Goal: Task Accomplishment & Management: Manage account settings

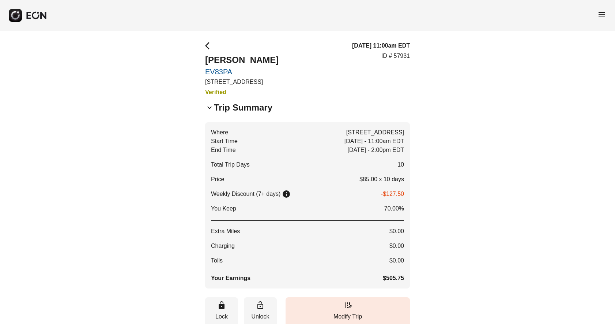
click at [602, 16] on span "menu" at bounding box center [602, 14] width 9 height 9
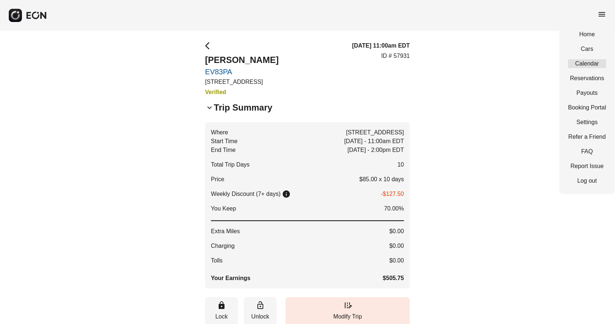
click at [588, 64] on link "Calendar" at bounding box center [588, 63] width 38 height 9
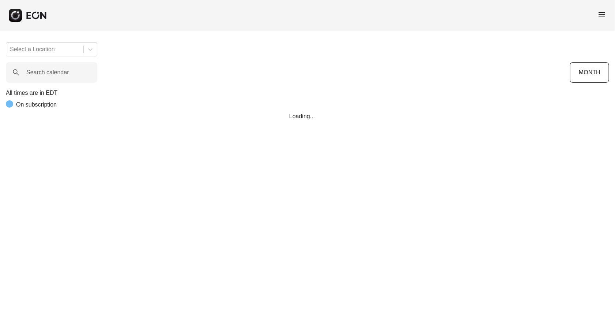
scroll to position [0, 235]
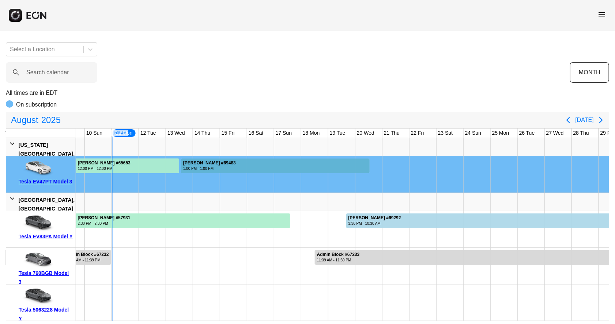
click at [239, 167] on div at bounding box center [275, 165] width 189 height 15
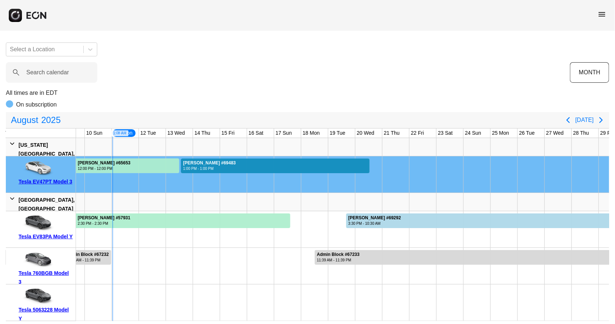
click at [239, 167] on div at bounding box center [275, 165] width 189 height 15
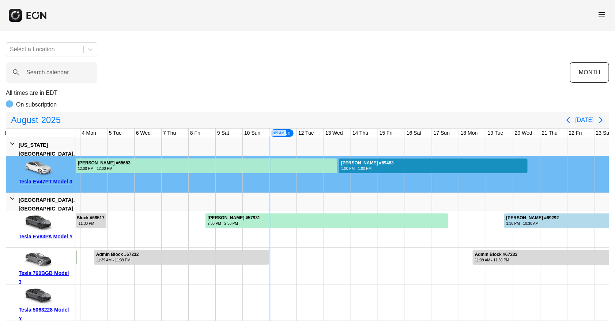
scroll to position [0, 66]
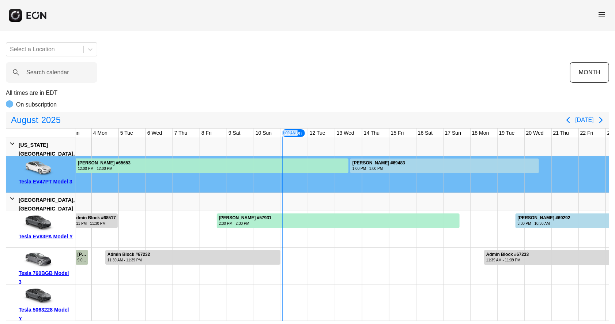
click at [57, 272] on div "Tesla 760BGB Model 3" at bounding box center [46, 278] width 55 height 18
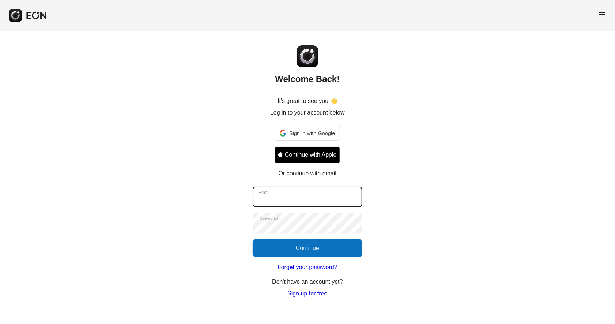
click at [294, 197] on input "Email" at bounding box center [308, 197] width 110 height 20
type input "**********"
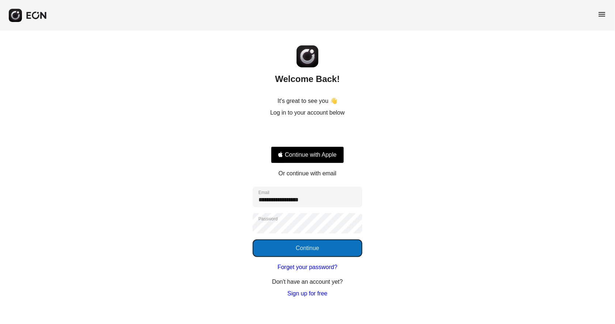
click at [311, 250] on button "Continue" at bounding box center [308, 248] width 110 height 18
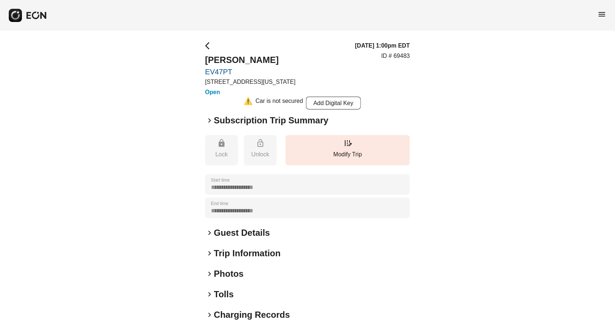
click at [207, 117] on span "keyboard_arrow_right" at bounding box center [209, 120] width 9 height 9
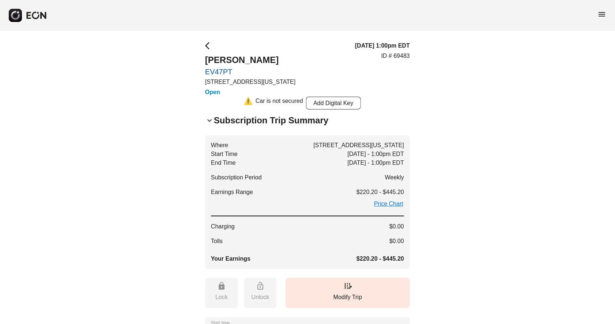
click at [208, 119] on span "keyboard_arrow_down" at bounding box center [209, 120] width 9 height 9
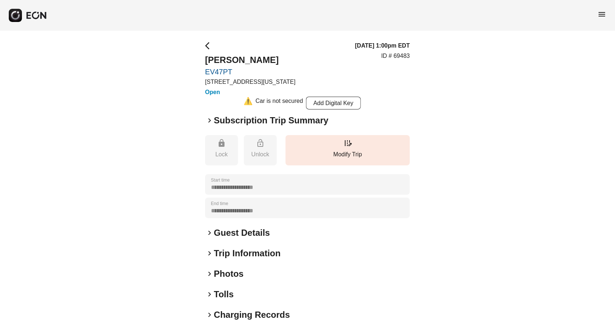
click at [207, 232] on span "keyboard_arrow_right" at bounding box center [209, 232] width 9 height 9
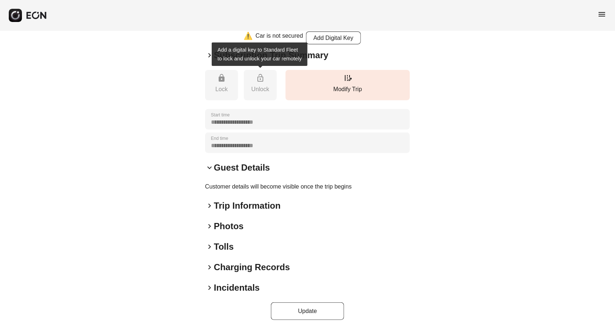
scroll to position [71, 0]
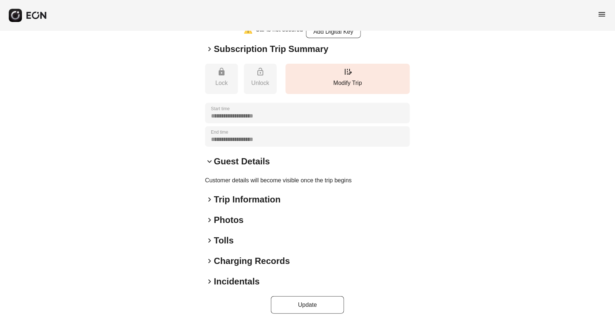
click at [212, 199] on span "keyboard_arrow_right" at bounding box center [209, 199] width 9 height 9
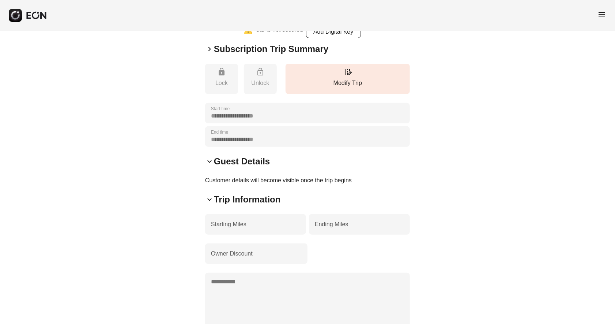
click at [211, 198] on span "keyboard_arrow_down" at bounding box center [209, 199] width 9 height 9
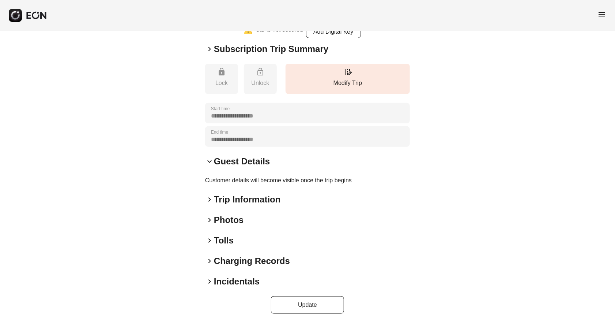
scroll to position [0, 0]
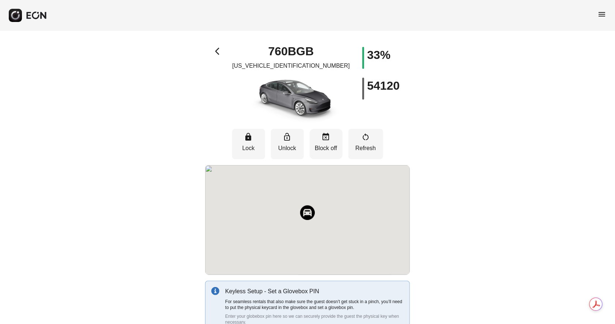
click at [330, 145] on p "Block off" at bounding box center [327, 148] width 26 height 9
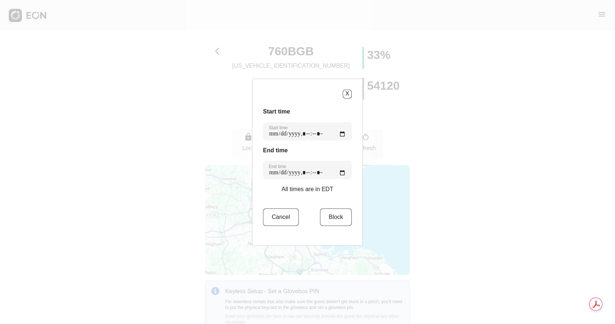
click at [330, 145] on div "Start time Start time End time End time All times are in EDT Cancel Block" at bounding box center [307, 170] width 89 height 127
click at [279, 135] on time "Start time" at bounding box center [307, 131] width 89 height 18
type time "**********"
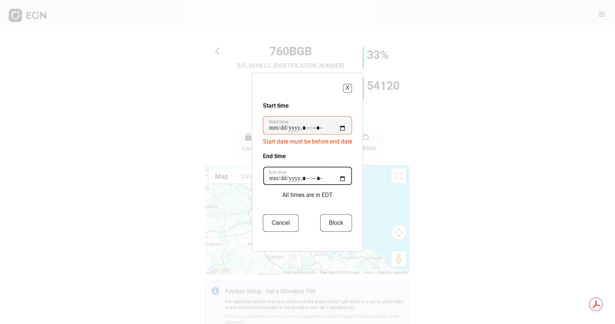
click at [280, 177] on time "End time" at bounding box center [307, 175] width 89 height 18
type time "**********"
click at [340, 223] on button "Block" at bounding box center [337, 223] width 32 height 18
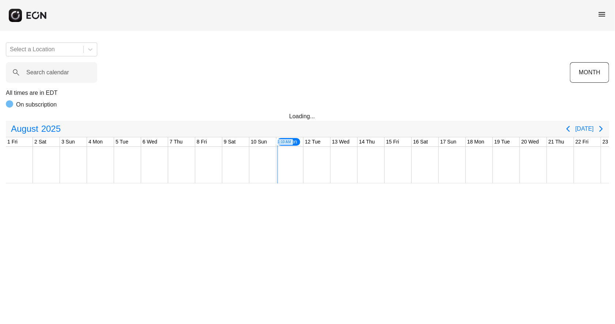
scroll to position [0, 235]
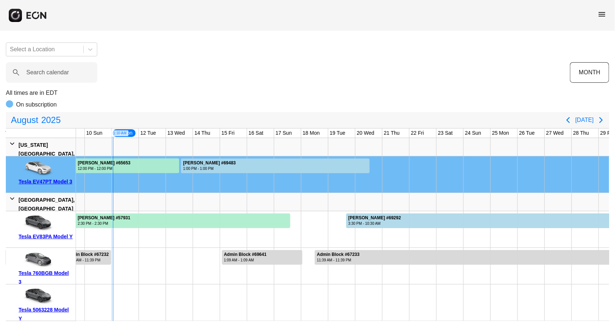
click at [49, 274] on div "Tesla 760BGB Model 3" at bounding box center [46, 278] width 55 height 18
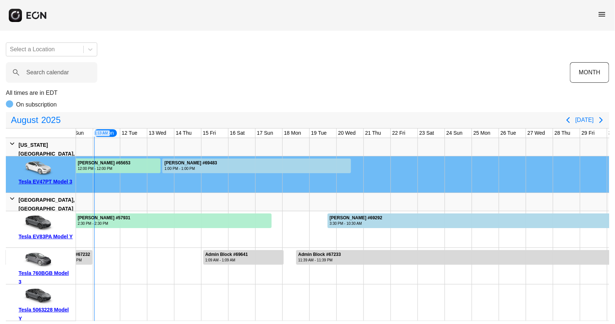
scroll to position [0, 305]
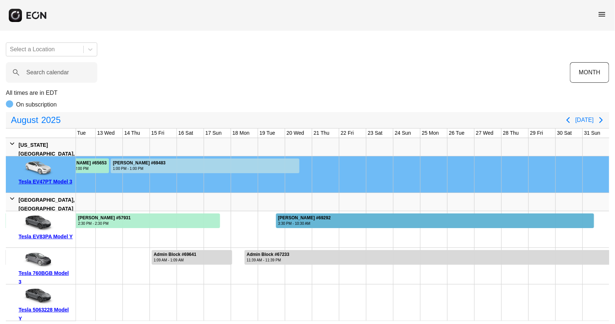
click at [290, 217] on div "John Johnson #69292" at bounding box center [304, 217] width 53 height 5
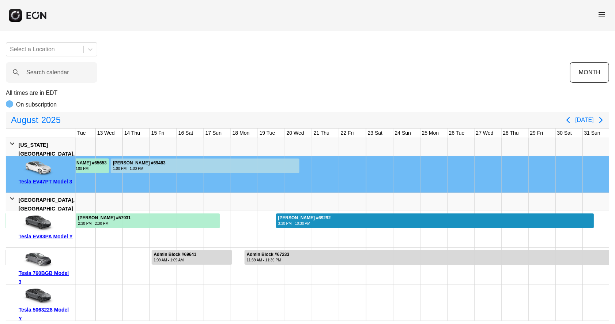
click at [290, 217] on div "John Johnson #69292" at bounding box center [304, 217] width 53 height 5
click at [309, 220] on div "John Johnson #69292" at bounding box center [304, 217] width 53 height 5
click at [49, 181] on div "Tesla EV47PT Model 3" at bounding box center [46, 181] width 55 height 9
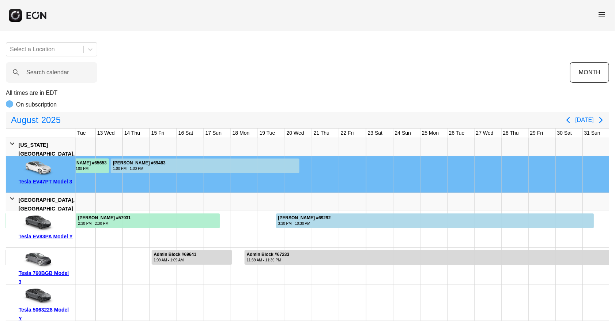
click at [58, 235] on div "Tesla EV83PA Model Y" at bounding box center [46, 236] width 55 height 9
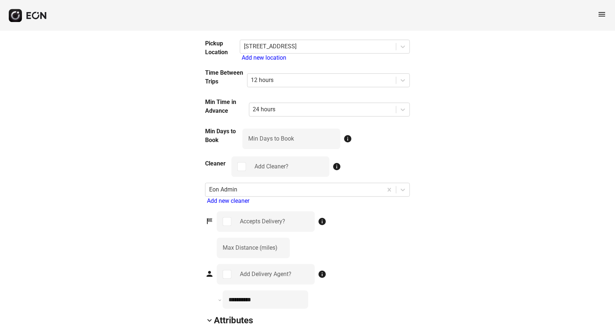
scroll to position [772, 0]
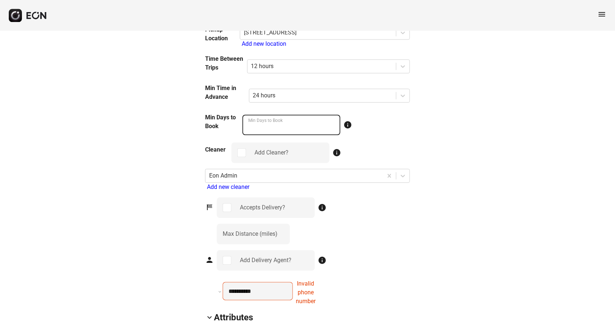
click at [333, 125] on Book "*" at bounding box center [292, 125] width 98 height 20
type Book "*"
click at [333, 125] on Book "*" at bounding box center [292, 125] width 98 height 20
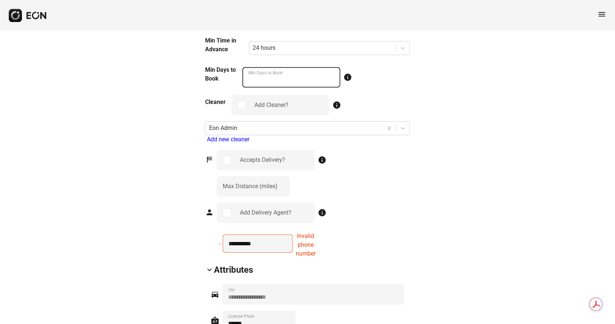
scroll to position [823, 0]
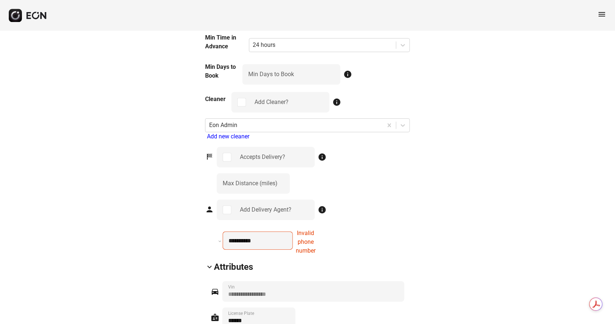
drag, startPoint x: 275, startPoint y: 242, endPoint x: 176, endPoint y: 227, distance: 99.6
type input "**********"
click at [233, 240] on input "**********" at bounding box center [258, 240] width 70 height 18
select select "**"
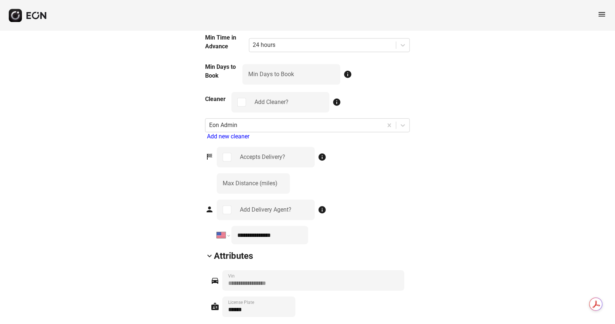
type input "**********"
click at [359, 240] on div "**********" at bounding box center [313, 221] width 193 height 45
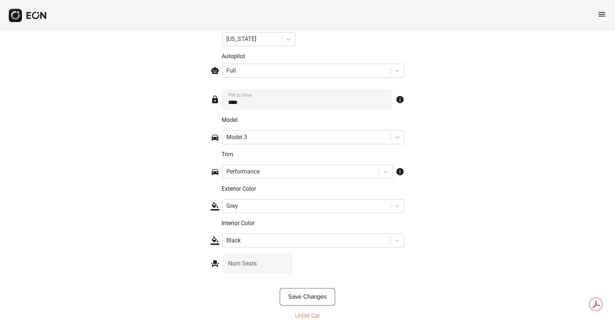
scroll to position [1127, 0]
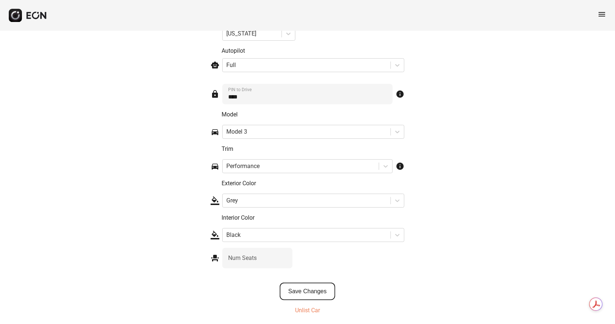
click at [318, 290] on button "Save Changes" at bounding box center [308, 291] width 56 height 18
click at [310, 290] on button "Save Changes" at bounding box center [308, 291] width 56 height 18
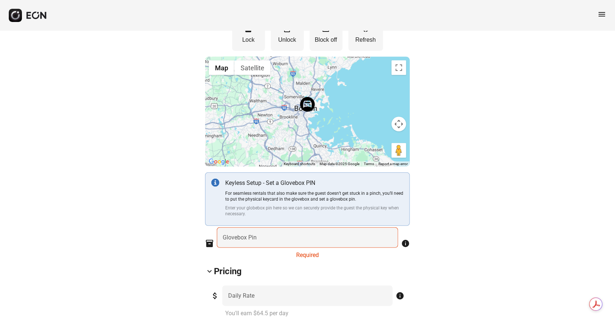
scroll to position [124, 0]
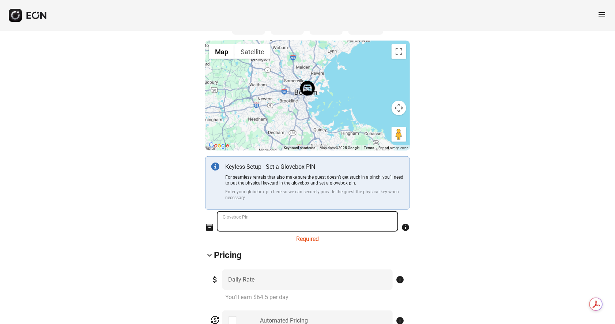
click at [280, 221] on Pin "Glovebox Pin" at bounding box center [307, 221] width 181 height 20
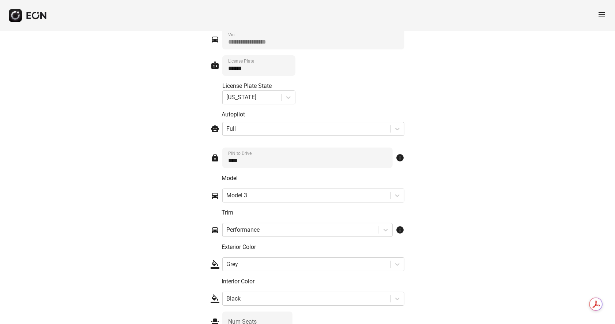
scroll to position [1116, 0]
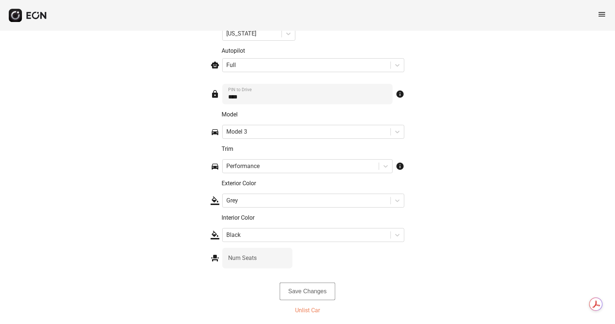
type Pin "****"
click at [313, 293] on button "Save Changes" at bounding box center [308, 291] width 56 height 18
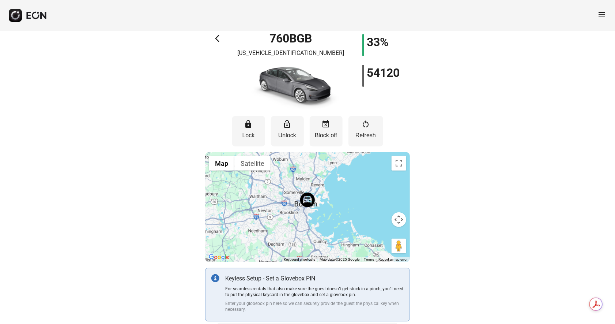
scroll to position [0, 0]
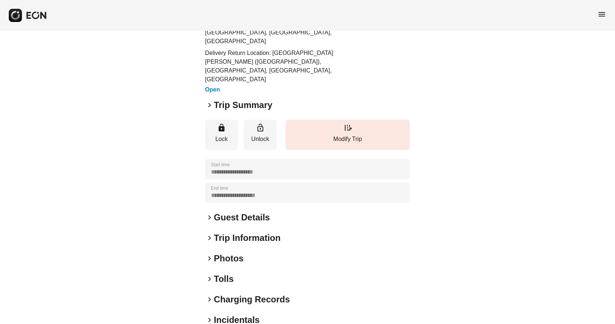
scroll to position [70, 0]
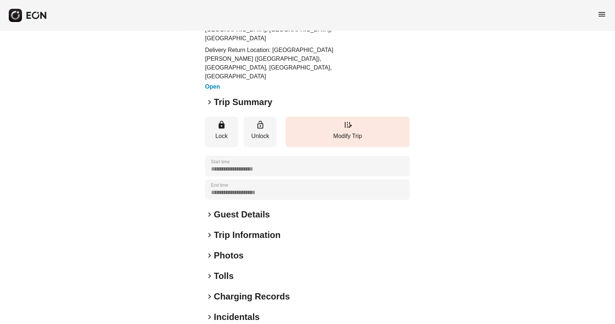
click at [208, 98] on span "keyboard_arrow_right" at bounding box center [209, 102] width 9 height 9
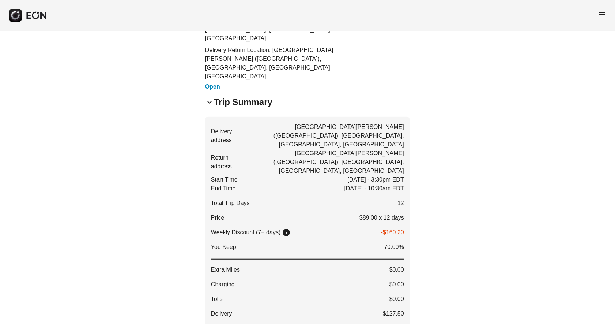
scroll to position [0, 0]
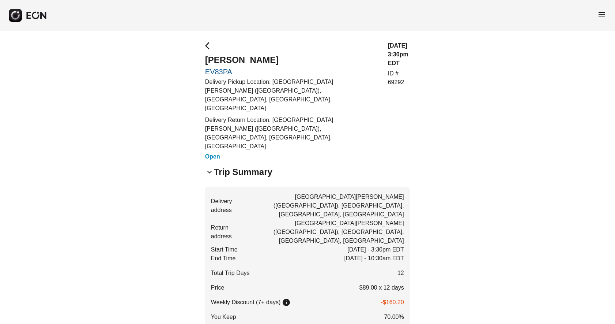
click at [208, 48] on span "arrow_back_ios" at bounding box center [209, 45] width 9 height 9
click at [601, 16] on span "menu" at bounding box center [602, 14] width 9 height 9
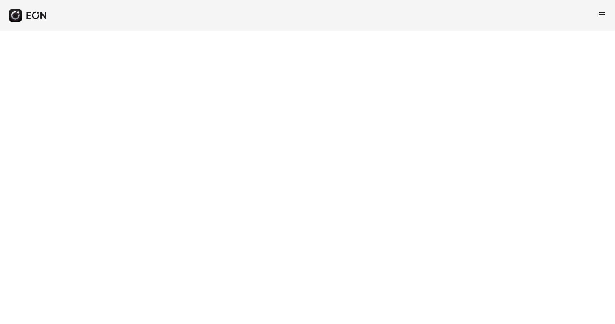
select select "**"
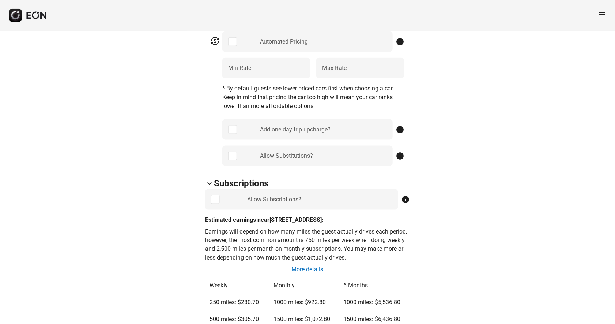
scroll to position [386, 0]
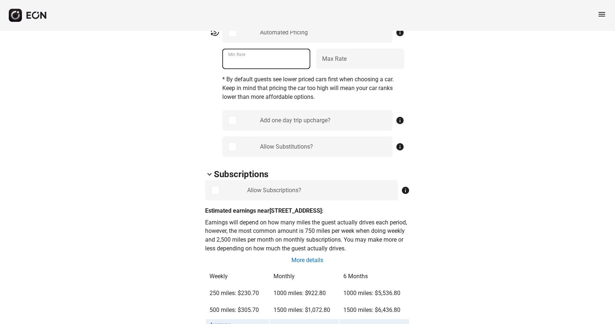
drag, startPoint x: 265, startPoint y: 61, endPoint x: 181, endPoint y: 57, distance: 84.6
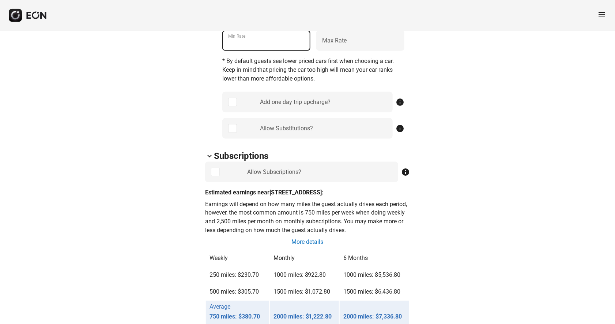
scroll to position [403, 0]
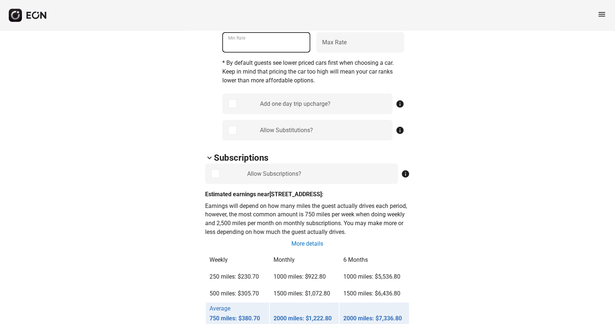
type Rate "**"
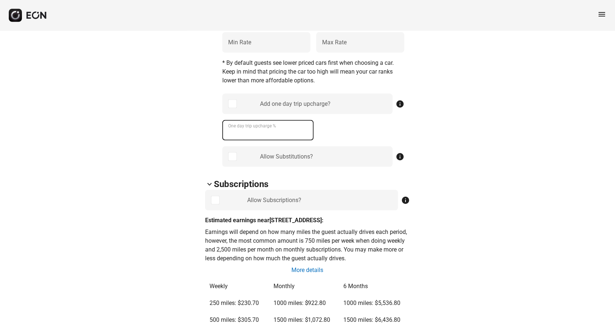
click at [285, 134] on \% "One day trip upcharge %" at bounding box center [267, 130] width 91 height 20
type \% "**"
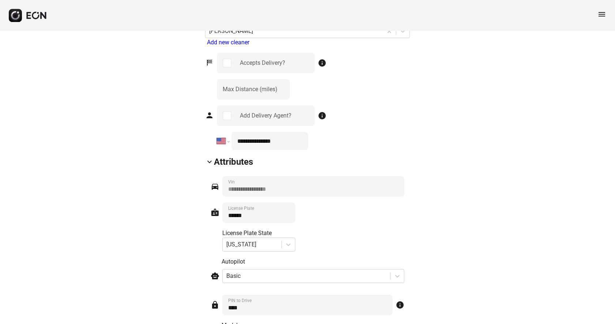
scroll to position [943, 0]
drag, startPoint x: 242, startPoint y: 92, endPoint x: 188, endPoint y: 90, distance: 54.2
type \(miles\) "**"
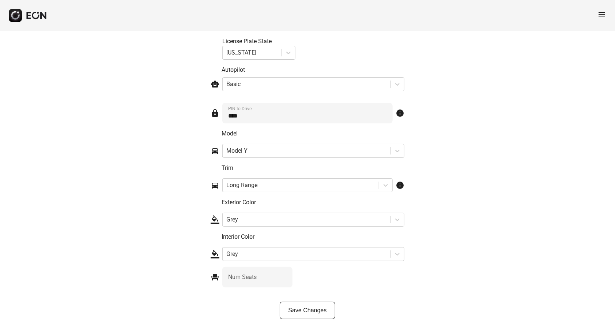
scroll to position [1154, 0]
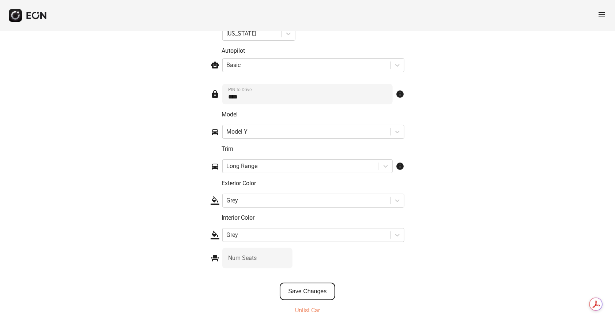
click at [316, 287] on button "Save Changes" at bounding box center [308, 291] width 56 height 18
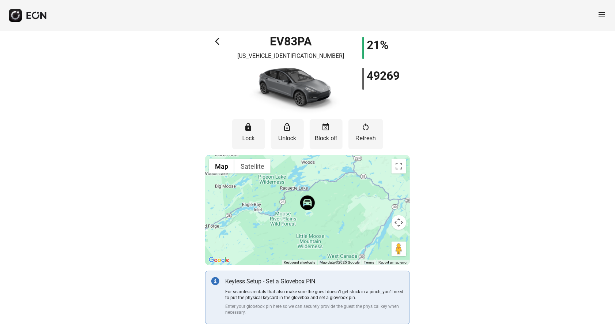
scroll to position [0, 0]
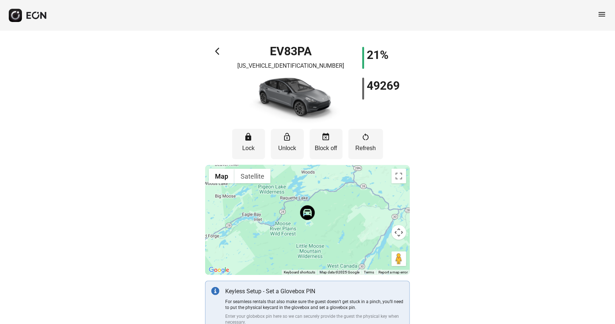
click at [220, 53] on span "arrow_back_ios" at bounding box center [220, 51] width 9 height 9
click at [218, 50] on span "arrow_back_ios" at bounding box center [220, 51] width 9 height 9
click at [606, 15] on span "menu" at bounding box center [602, 14] width 9 height 9
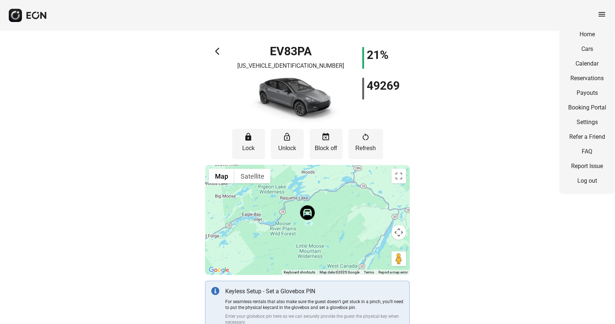
click at [606, 15] on span "menu" at bounding box center [602, 14] width 9 height 9
